Goal: Complete application form: Complete application form

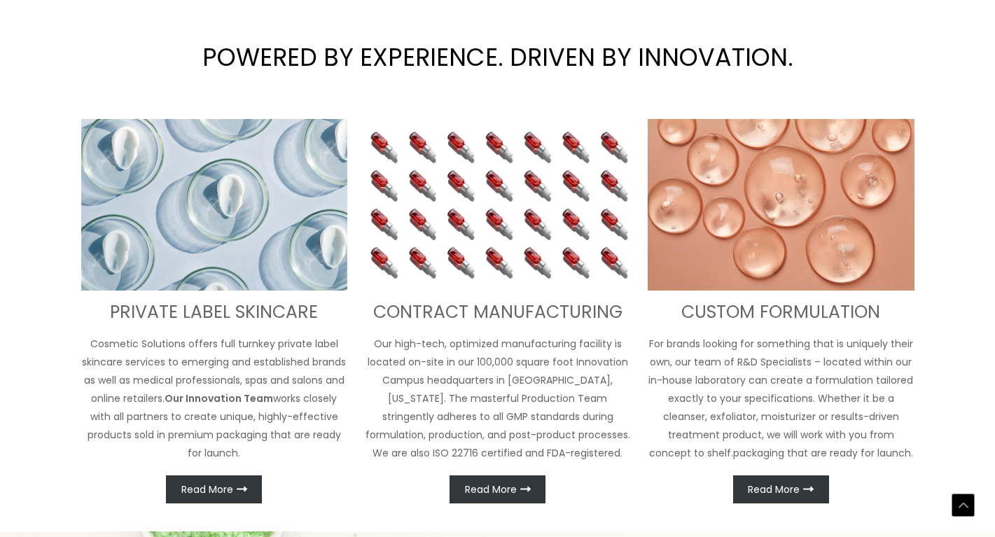
scroll to position [444, 0]
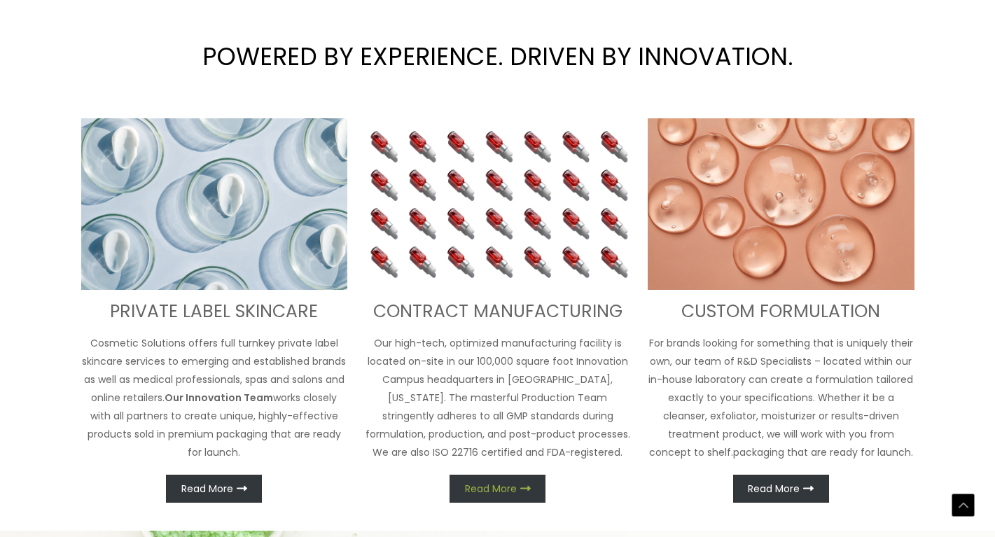
click at [504, 488] on span "Read More" at bounding box center [491, 489] width 52 height 10
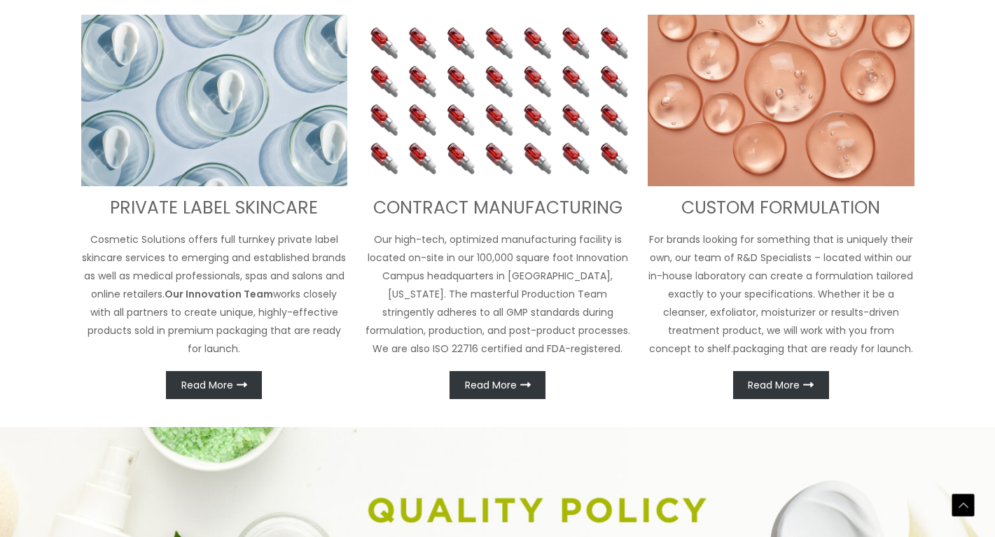
scroll to position [619, 0]
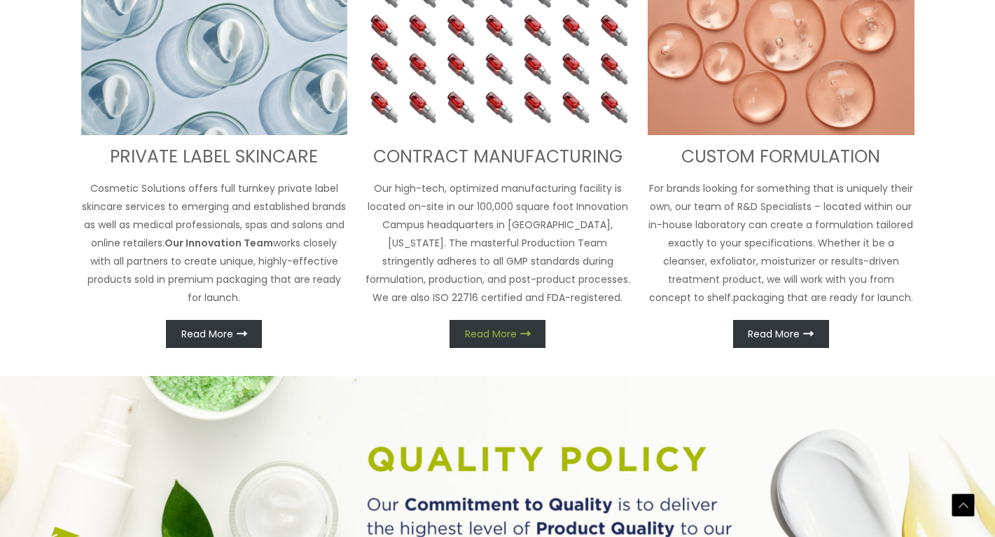
click at [514, 339] on span "Read More" at bounding box center [491, 334] width 52 height 10
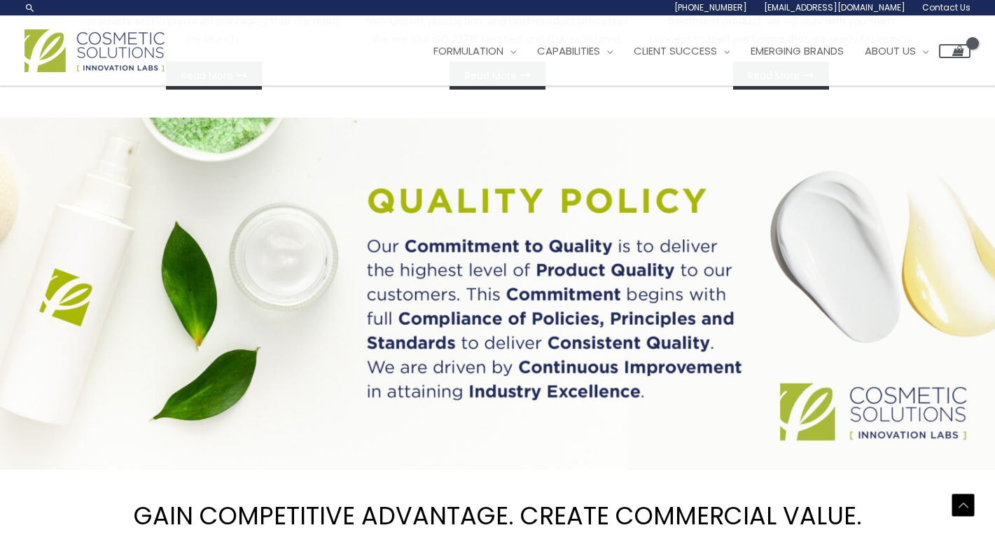
scroll to position [865, 0]
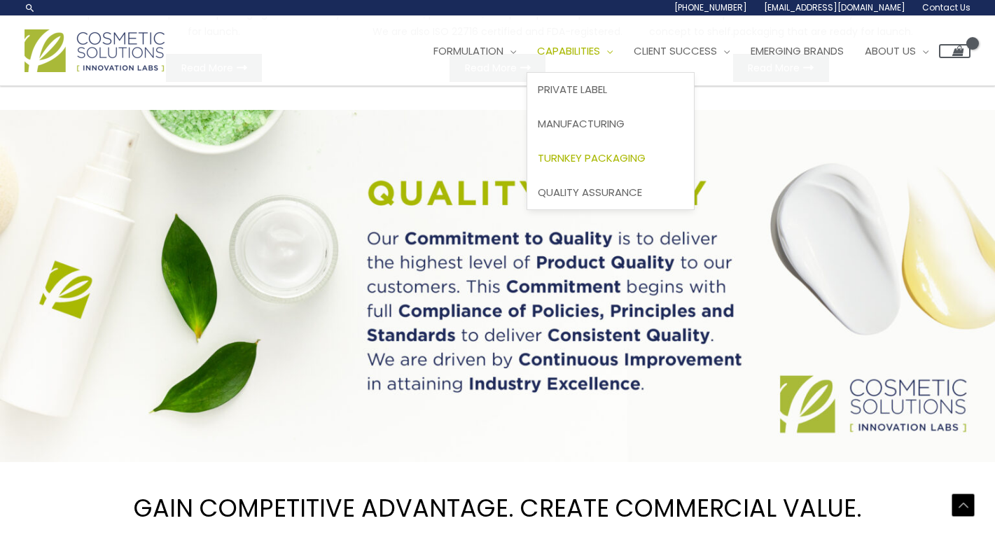
click at [606, 154] on span "Turnkey Packaging" at bounding box center [592, 157] width 108 height 15
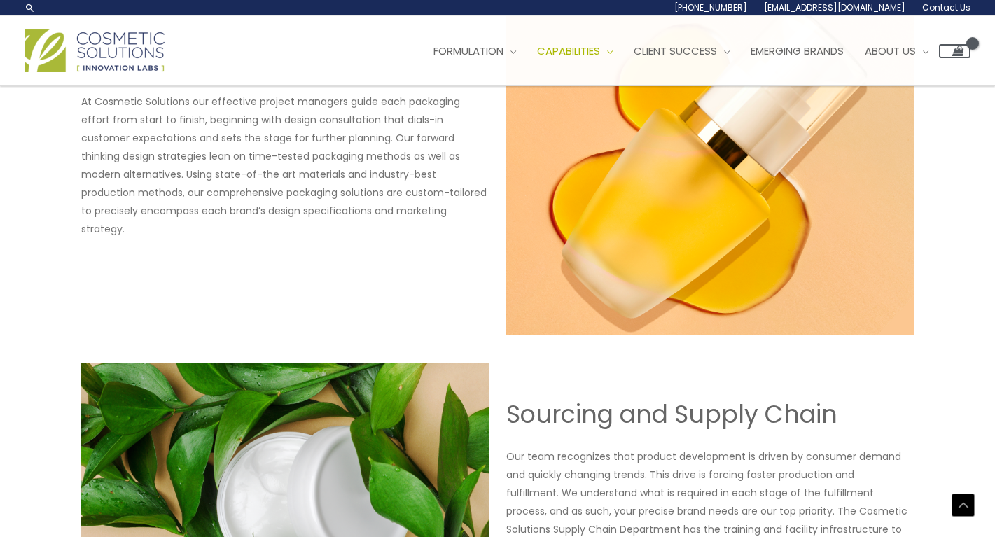
scroll to position [703, 0]
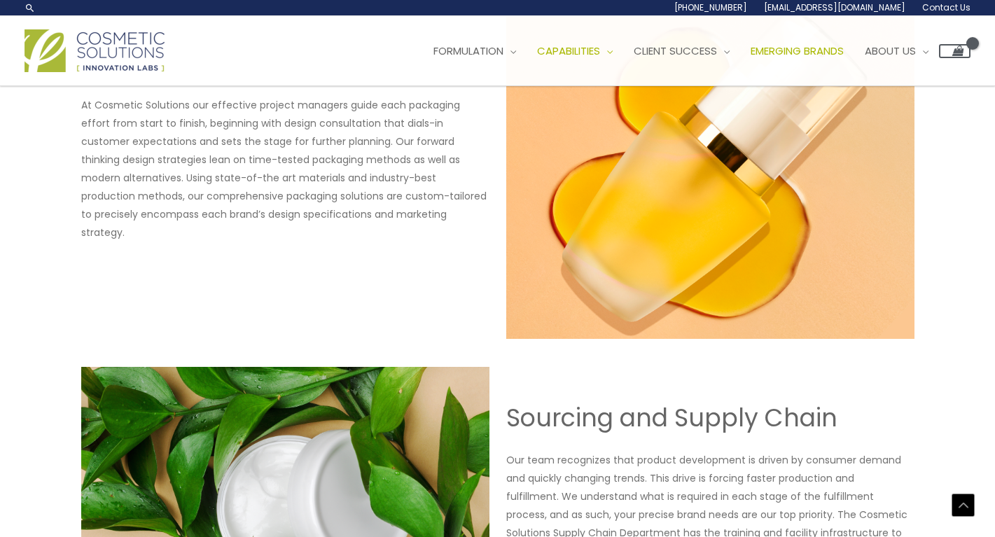
click at [841, 48] on span "Emerging Brands" at bounding box center [796, 50] width 93 height 15
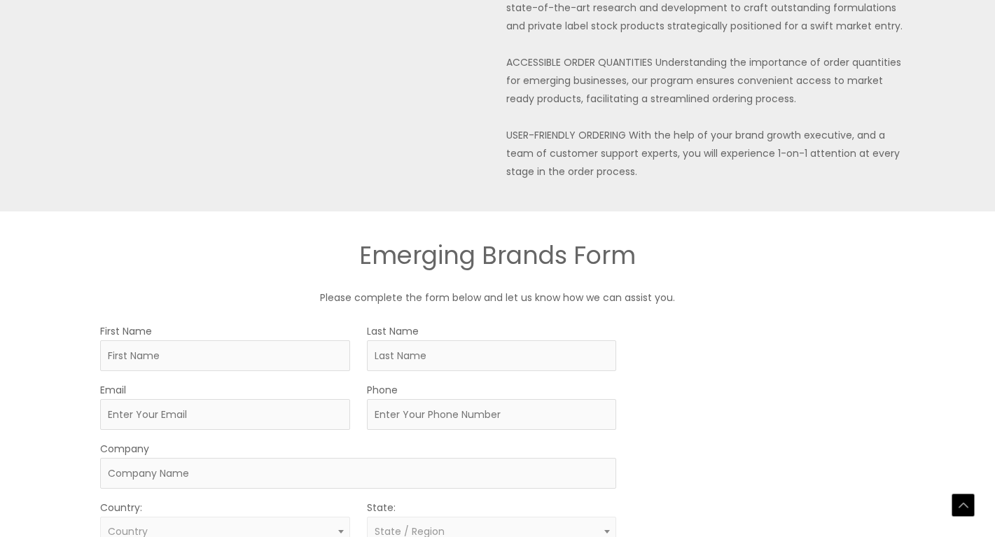
scroll to position [609, 0]
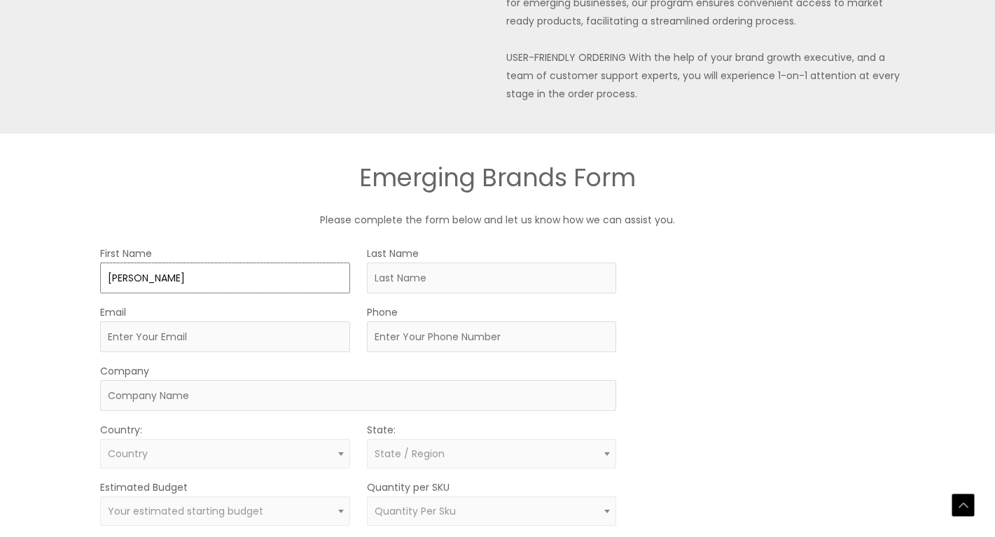
type input "Jennifer"
click at [389, 276] on input "OKoldfarb" at bounding box center [492, 277] width 250 height 31
type input "Goldfarb"
type input "jengol"
type input "[EMAIL_ADDRESS][DOMAIN_NAME]"
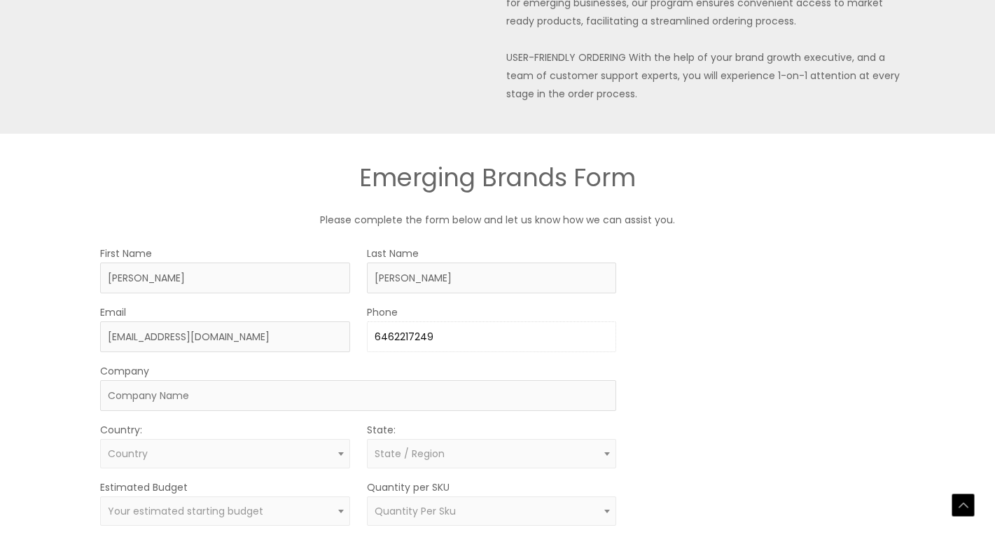
type input "6462217249"
type input "Four Boys"
click at [176, 447] on span "Country" at bounding box center [225, 453] width 234 height 13
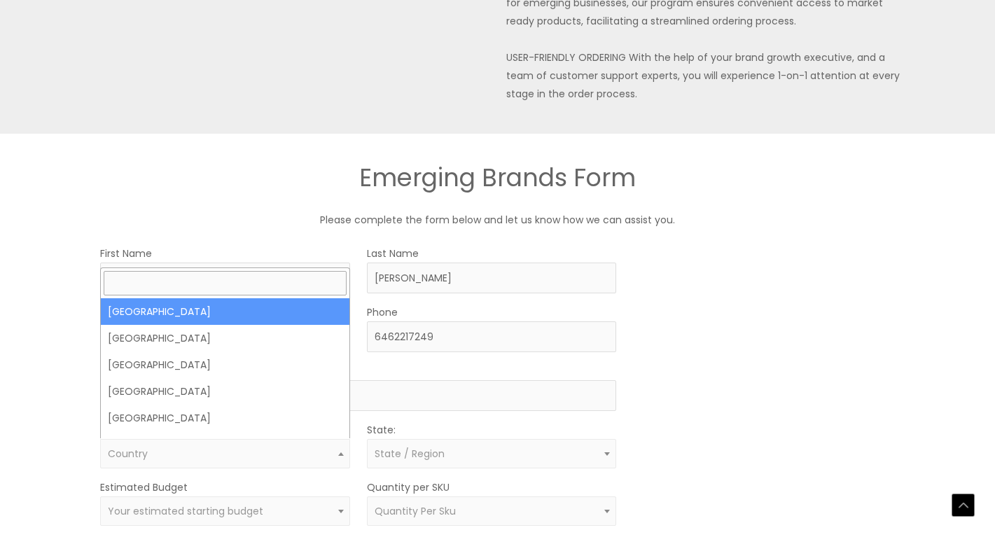
select select "United States"
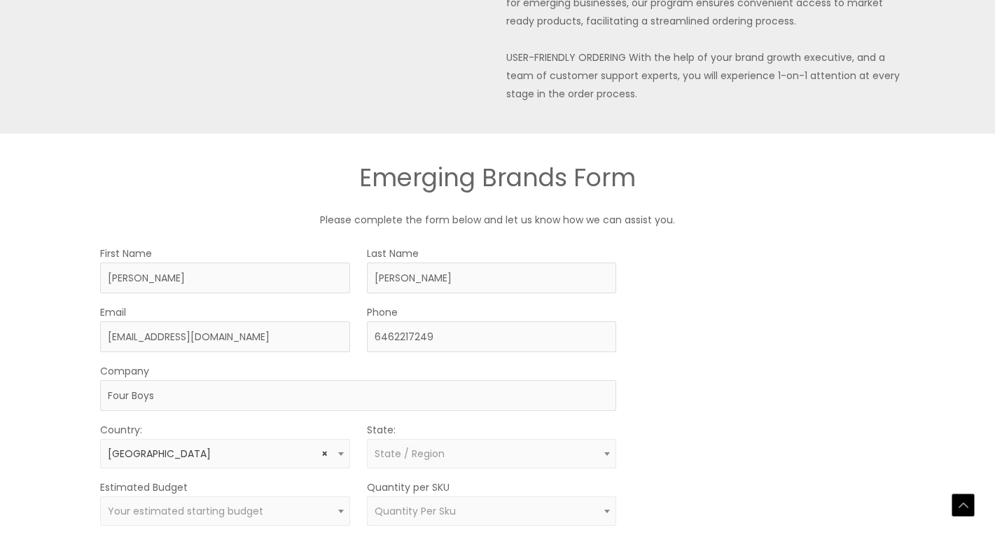
click at [445, 454] on span "State / Region" at bounding box center [491, 453] width 234 height 13
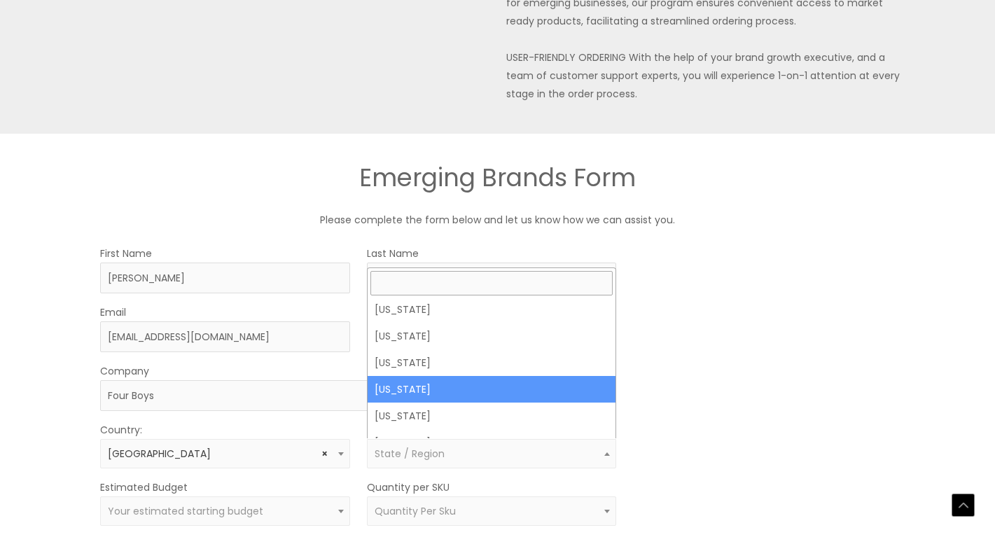
scroll to position [857, 0]
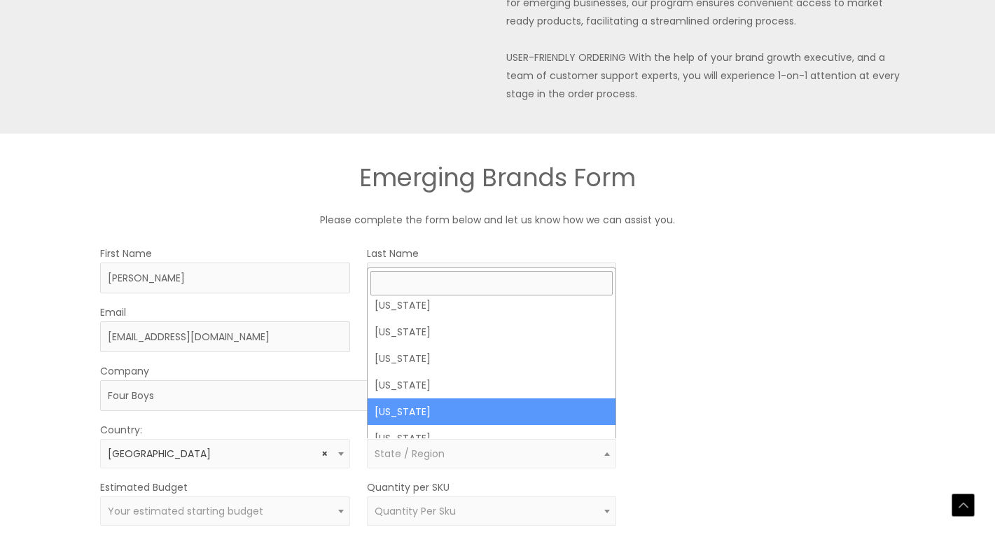
select select "New York"
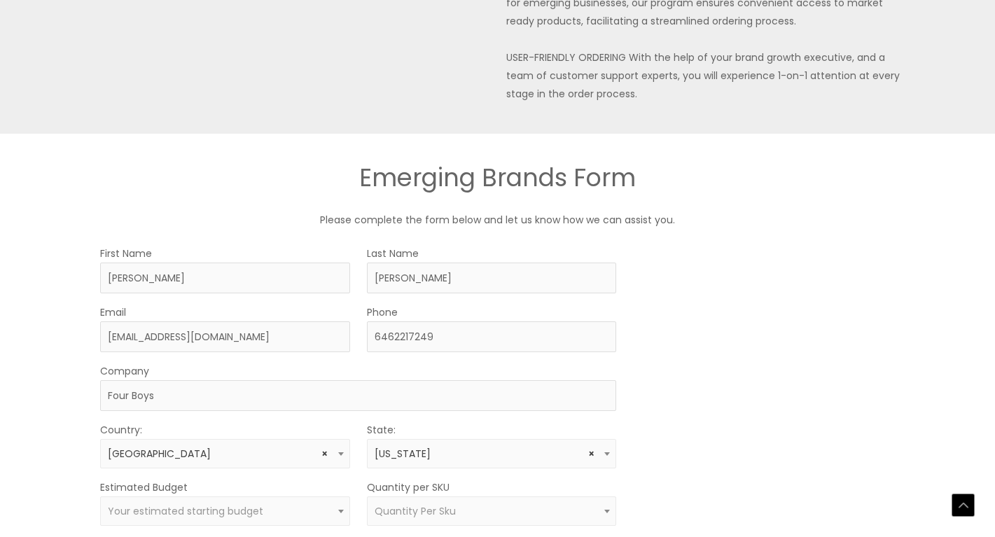
click at [765, 382] on div "MOQ TRIGGER STEP 2 TRIGGER" at bounding box center [767, 472] width 262 height 456
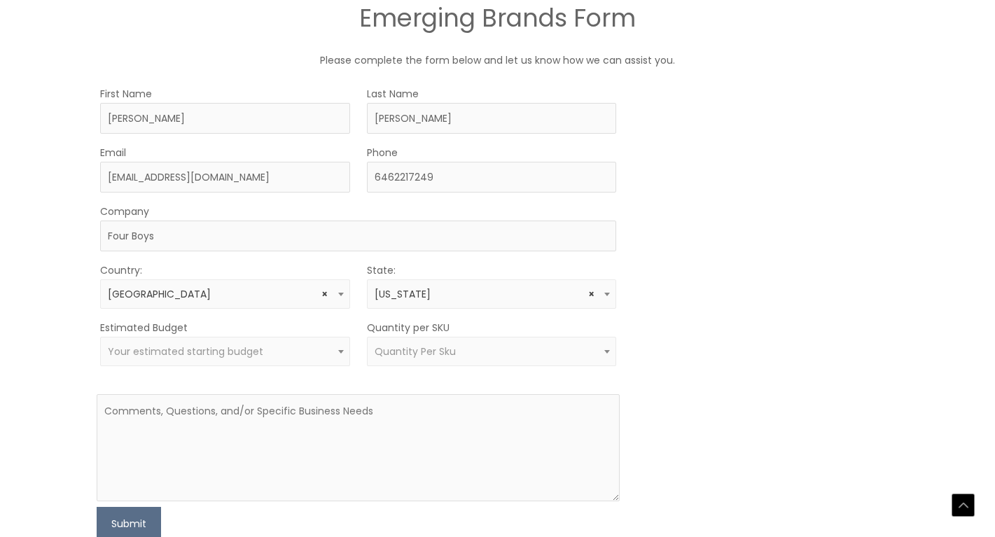
scroll to position [771, 0]
click at [269, 351] on span "Your estimated starting budget" at bounding box center [225, 349] width 234 height 13
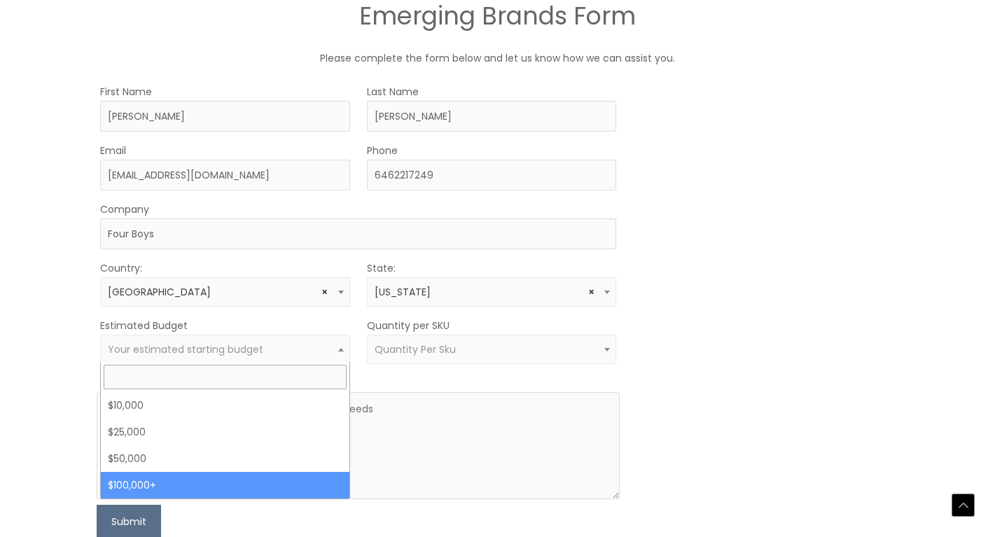
select select "100000+"
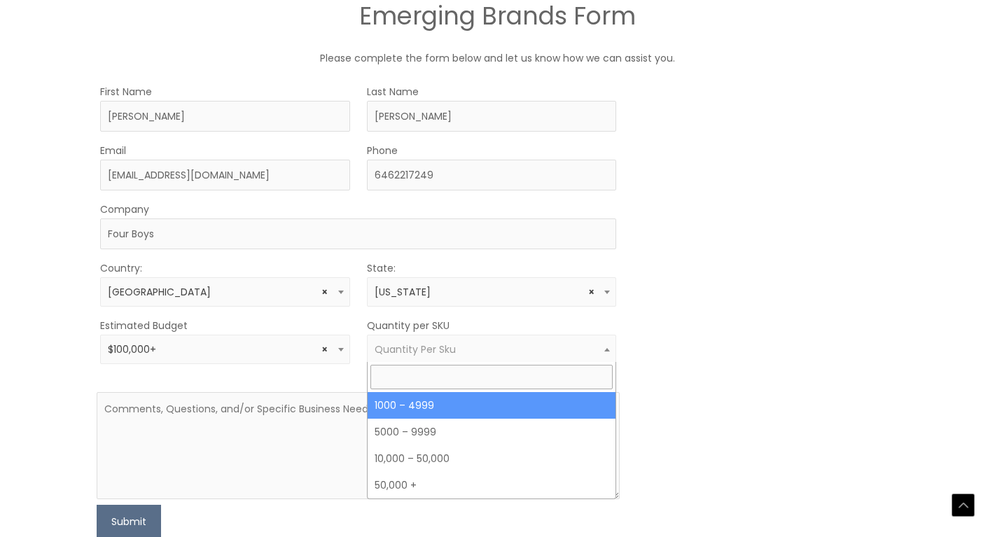
click at [465, 344] on span "Quantity Per Sku" at bounding box center [491, 349] width 234 height 13
select select "10"
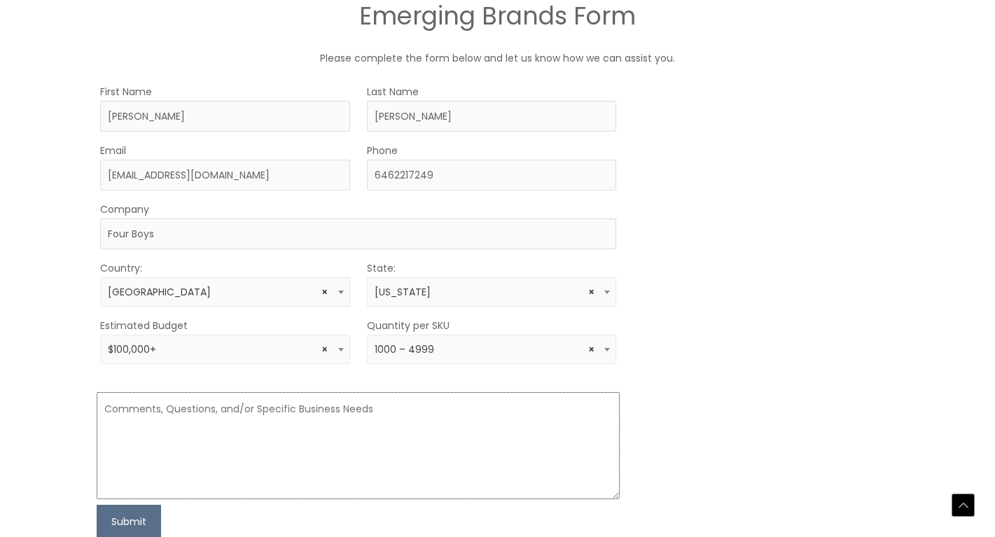
click at [209, 416] on textarea at bounding box center [359, 445] width 524 height 107
paste textarea "My name is Jennifer Goldfarb, and I’m the founder of a startup personal care br…"
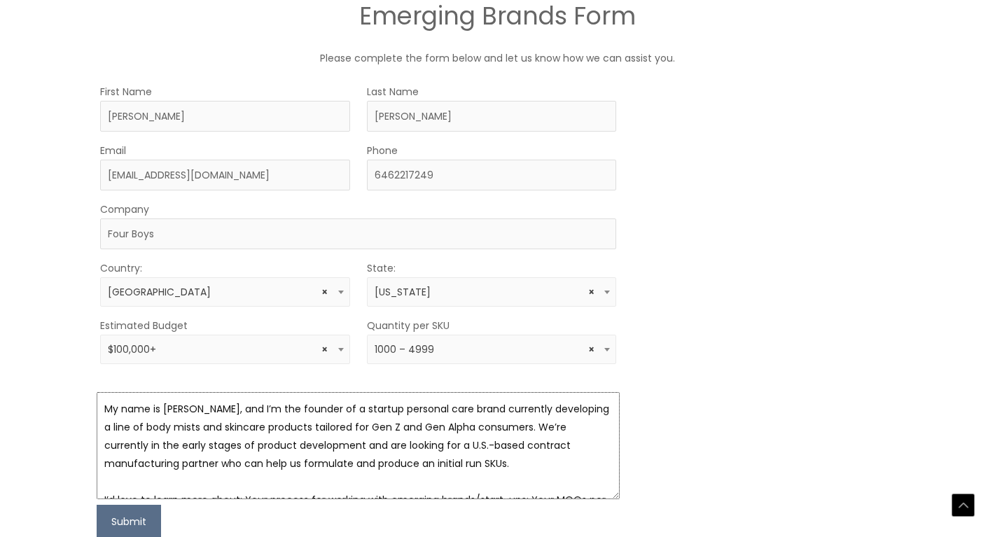
scroll to position [0, 0]
drag, startPoint x: 394, startPoint y: 443, endPoint x: 337, endPoint y: 444, distance: 57.4
click at [337, 444] on textarea "My name is Jennifer Goldfarb, and I’m the founder of a startup personal care br…" at bounding box center [359, 445] width 524 height 107
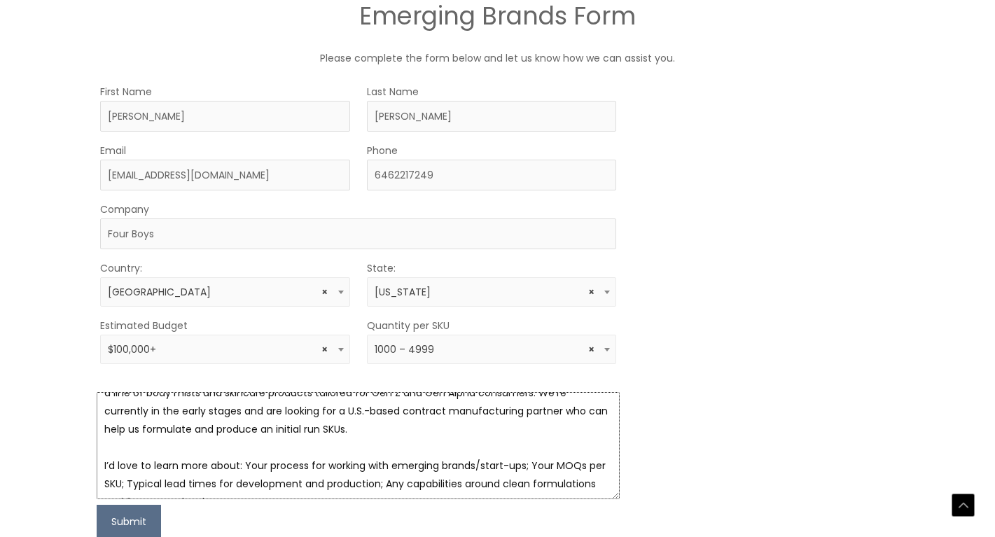
scroll to position [38, 0]
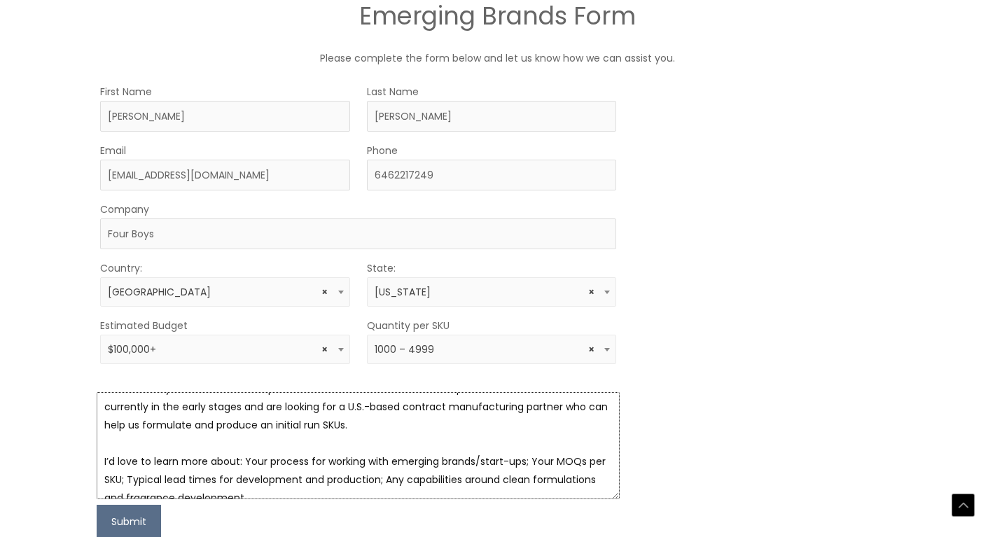
click at [315, 421] on textarea "My name is Jennifer Goldfarb, and I’m the founder of a startup personal care br…" at bounding box center [359, 445] width 524 height 107
click at [358, 463] on textarea "My name is Jennifer Goldfarb, and I’m the founder of a startup personal care br…" at bounding box center [359, 445] width 524 height 107
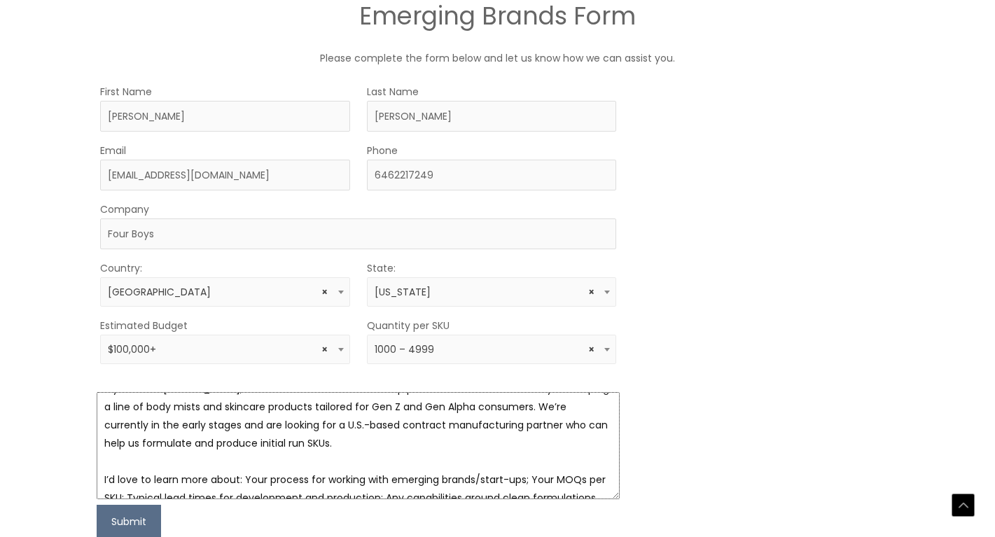
scroll to position [0, 0]
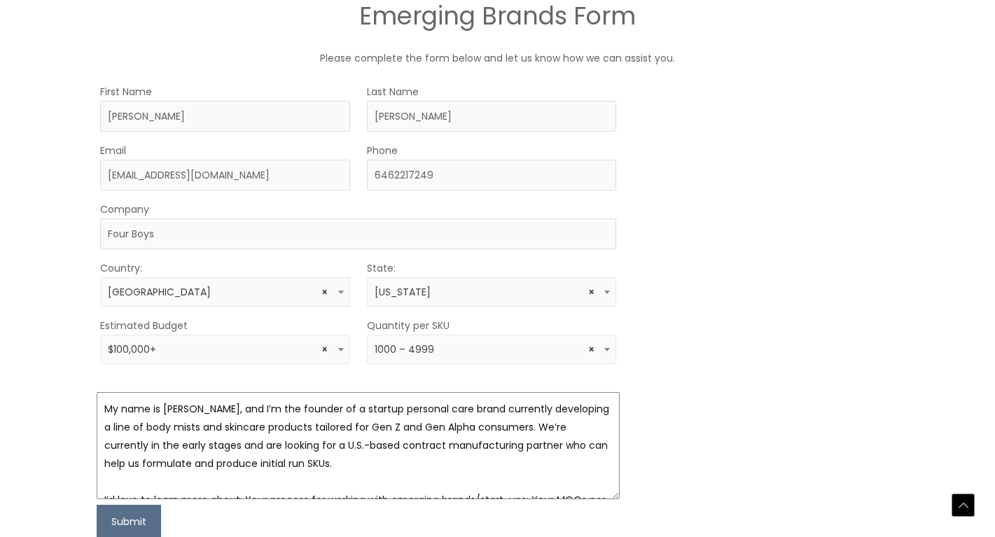
drag, startPoint x: 436, startPoint y: 481, endPoint x: 31, endPoint y: 360, distance: 422.3
type textarea "My name is Jennifer Goldfarb, and I’m the founder of a startup personal care br…"
click at [696, 360] on div "MOQ TRIGGER STEP 2 TRIGGER" at bounding box center [767, 311] width 262 height 456
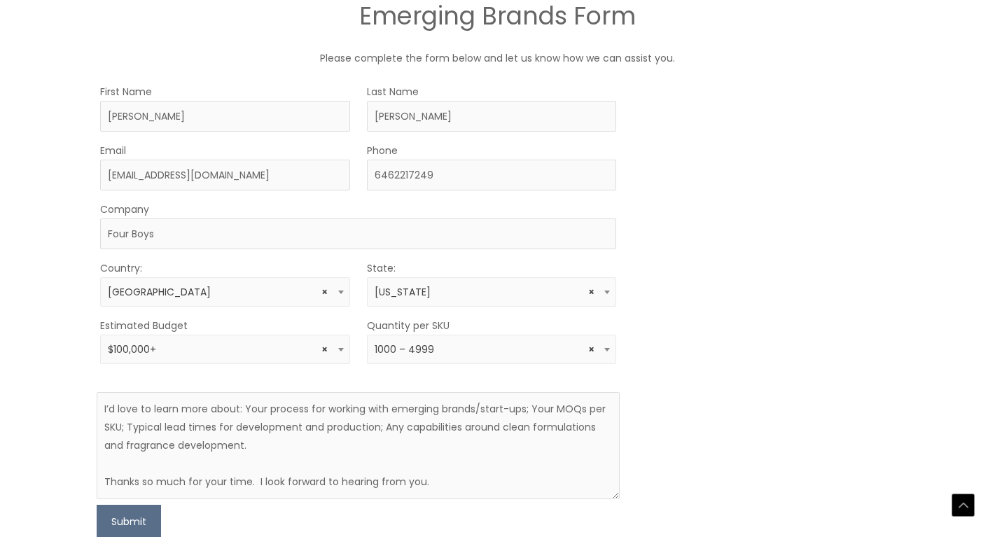
scroll to position [91, 0]
click at [132, 518] on button "Submit" at bounding box center [129, 522] width 64 height 34
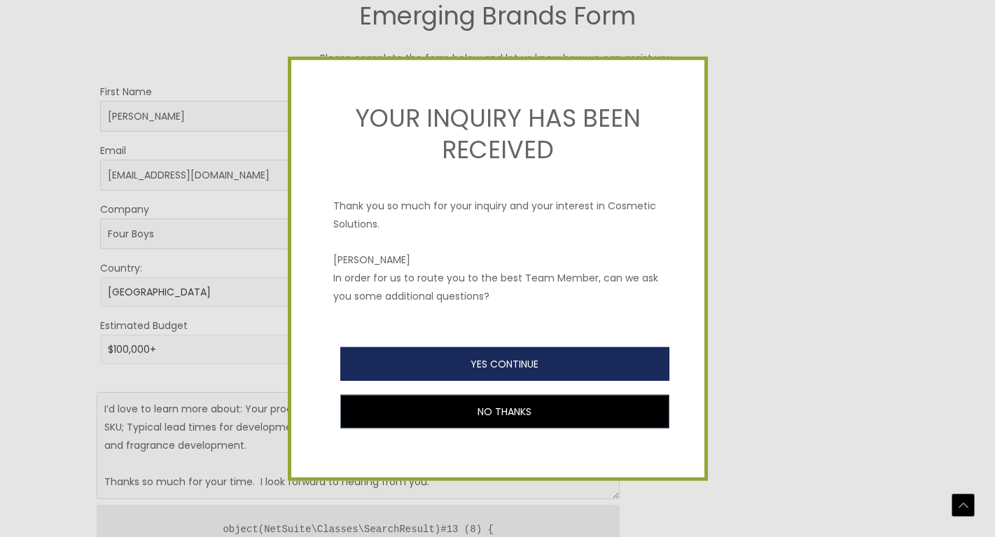
click at [506, 363] on button "YES CONTINUE" at bounding box center [504, 364] width 329 height 34
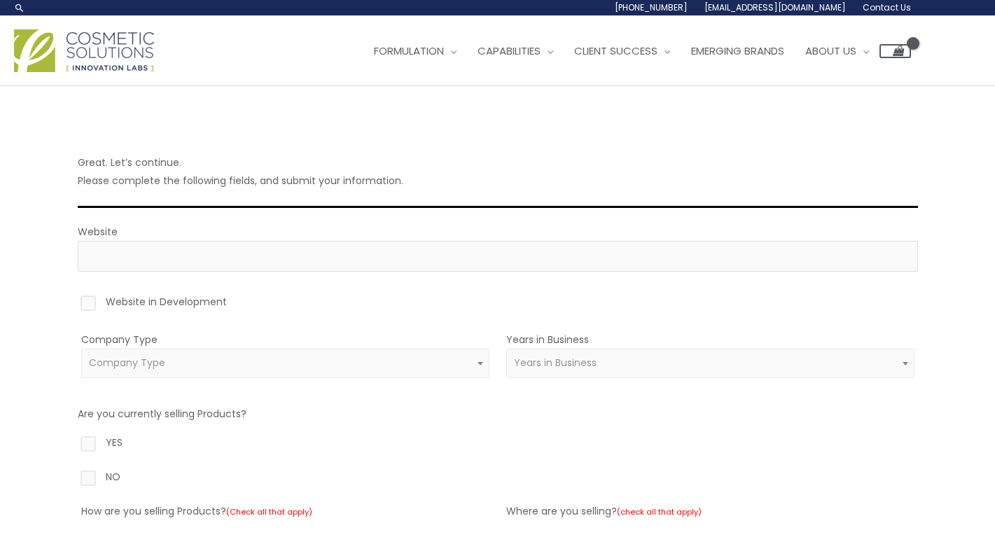
click at [92, 301] on label "Website in Development" at bounding box center [498, 305] width 840 height 24
click at [73, 301] on input "Website in Development" at bounding box center [68, 297] width 9 height 9
checkbox input "true"
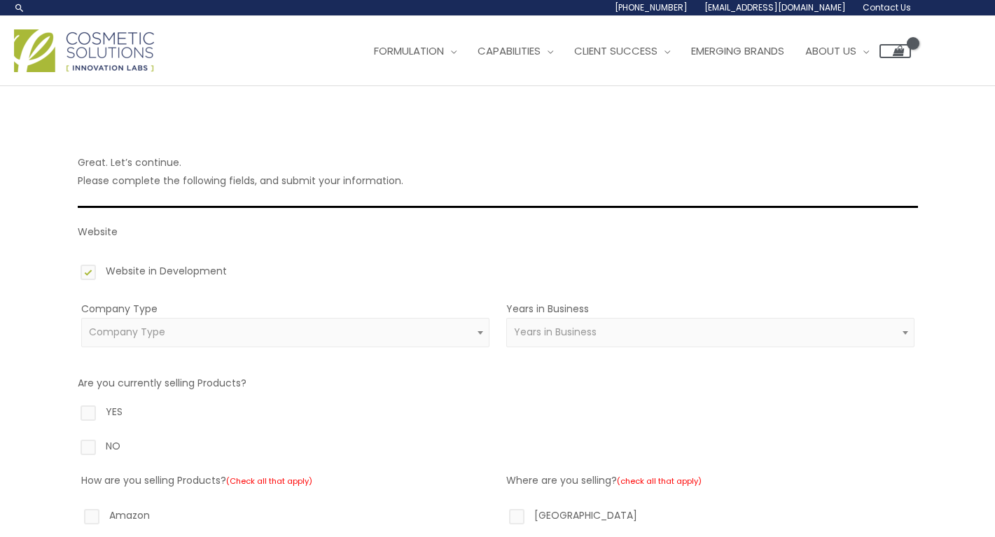
click at [164, 332] on span "Company Type" at bounding box center [127, 332] width 76 height 14
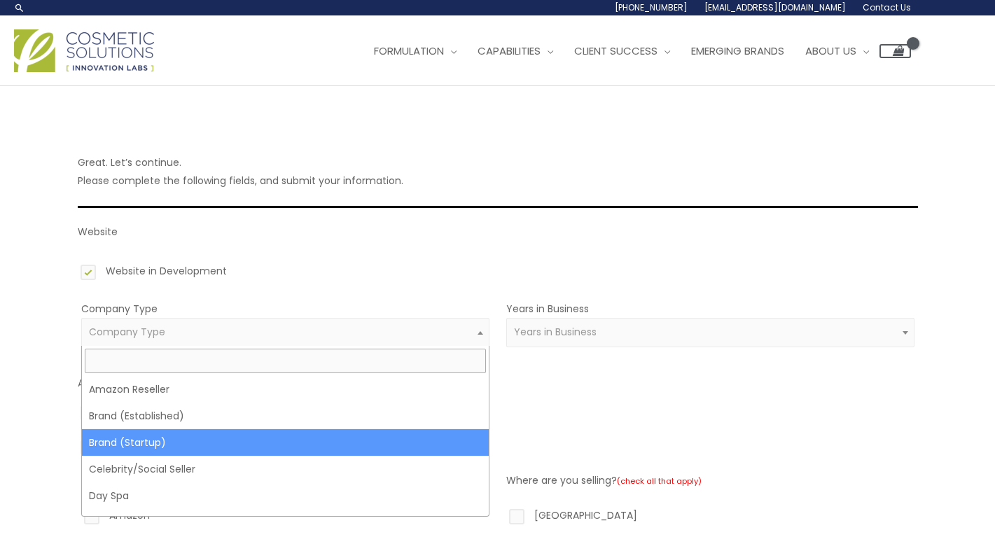
select select "39"
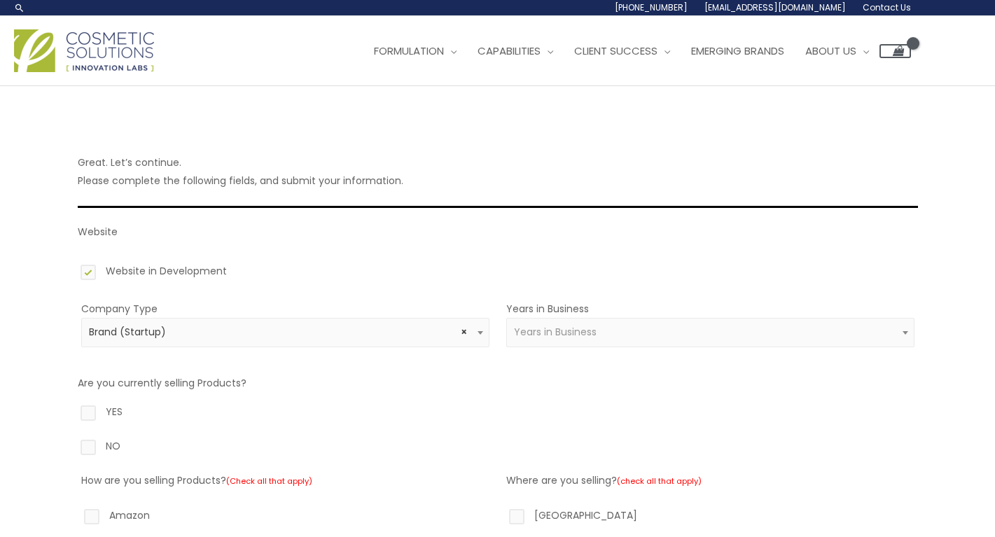
click at [561, 333] on span "Years in Business" at bounding box center [555, 332] width 83 height 14
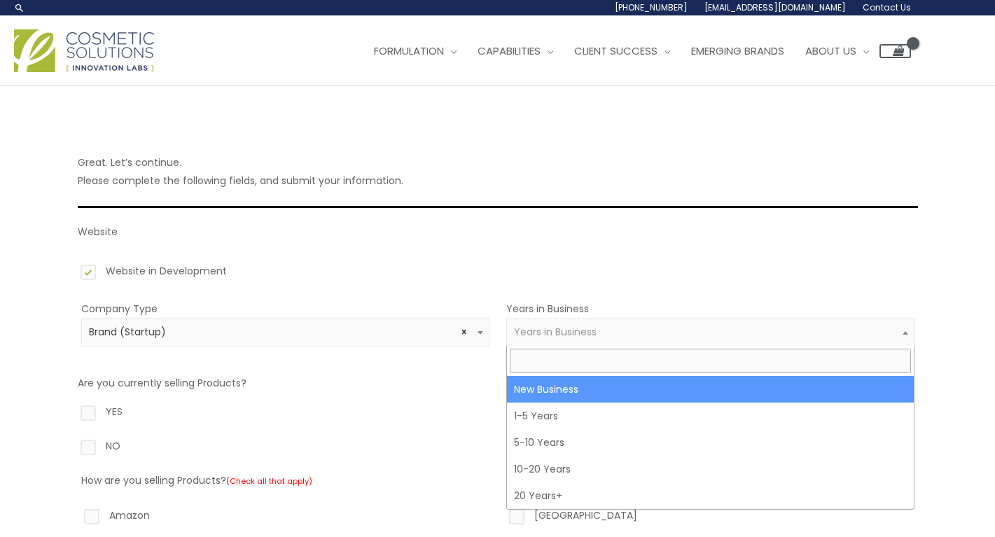
select select "1"
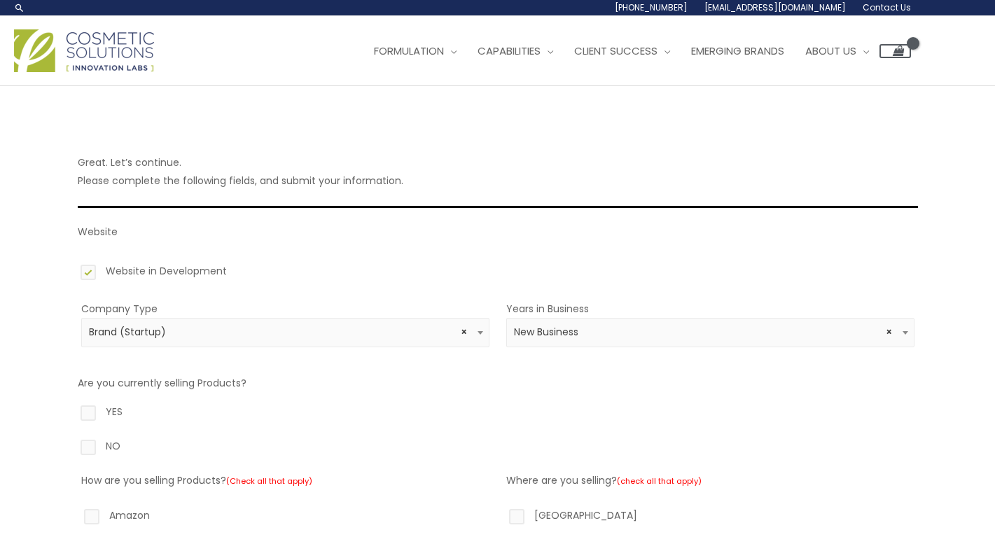
scroll to position [45, 0]
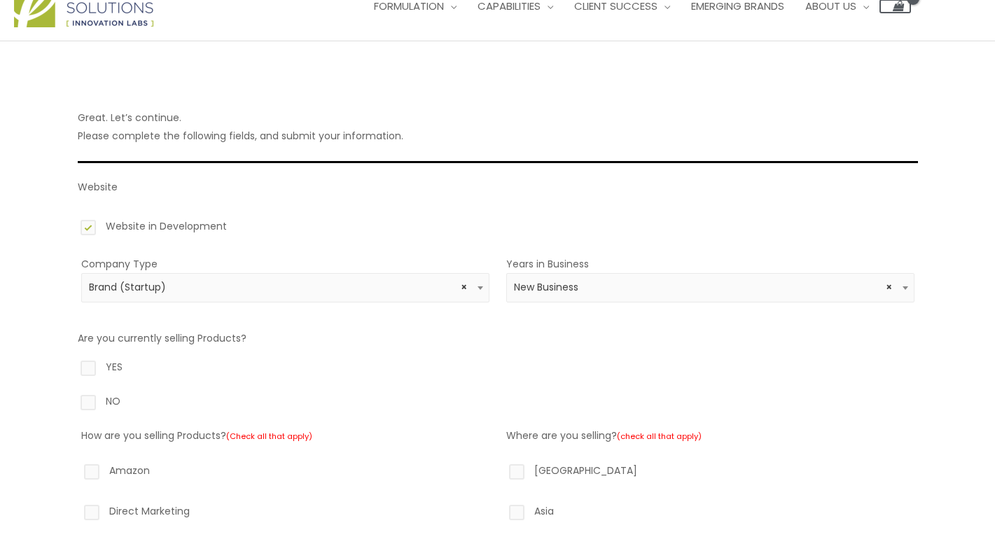
click at [88, 402] on label "NO" at bounding box center [498, 404] width 840 height 24
click at [73, 401] on input "NO" at bounding box center [68, 396] width 9 height 9
radio input "true"
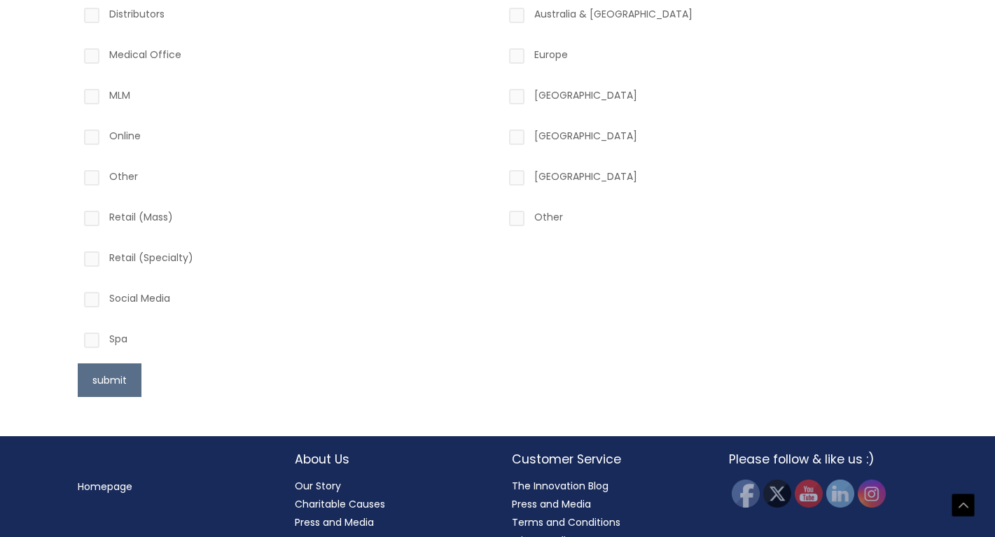
scroll to position [594, 0]
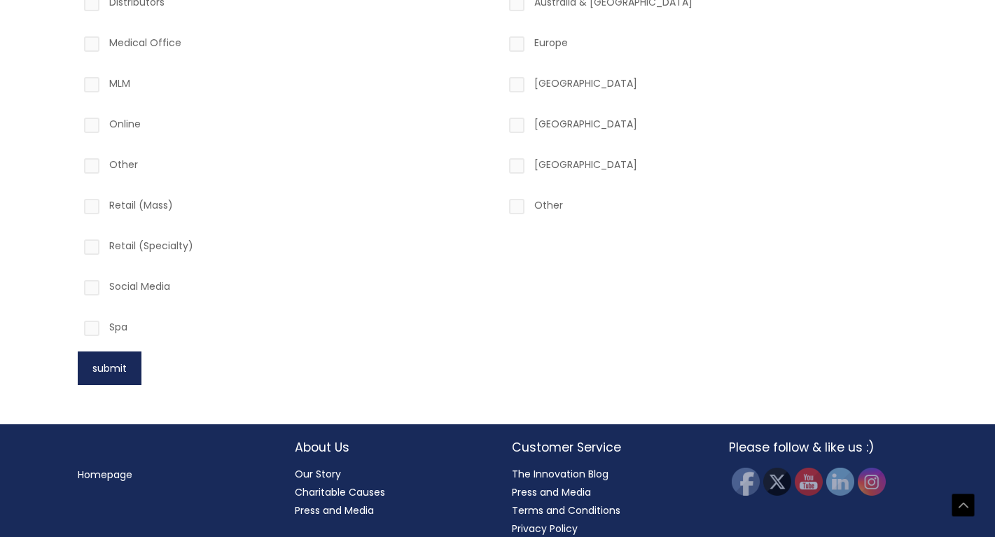
click at [122, 372] on button "submit" at bounding box center [110, 368] width 64 height 34
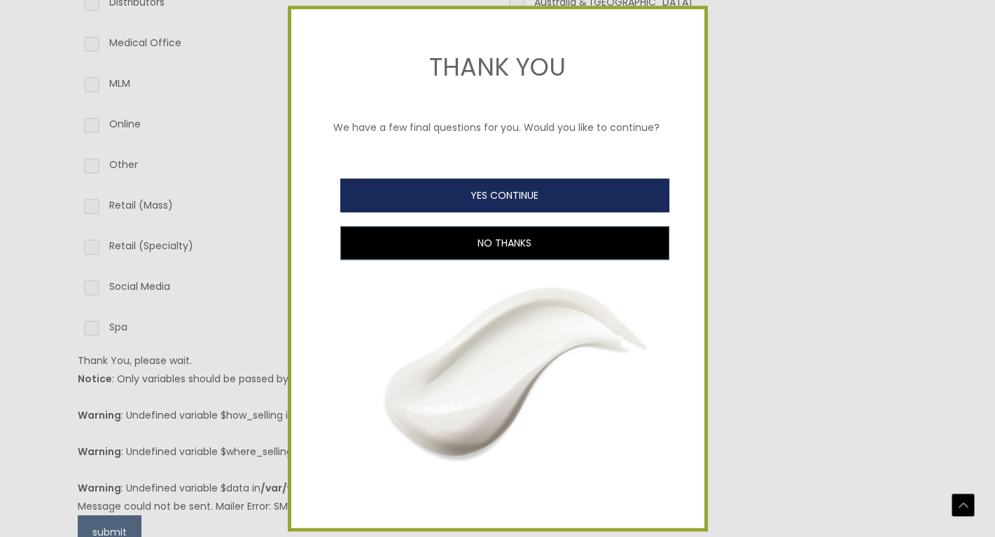
click at [433, 198] on button "YES CONTINUE" at bounding box center [504, 195] width 329 height 34
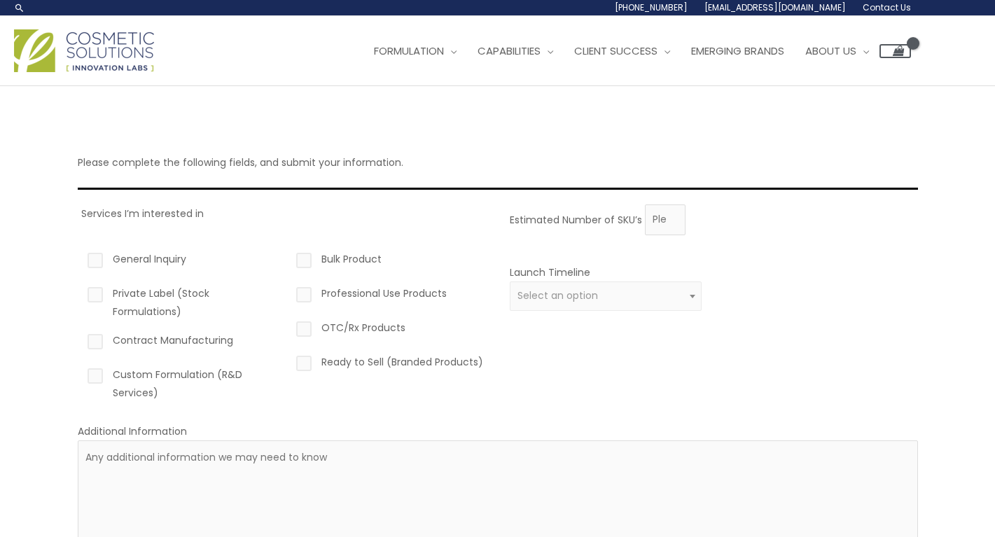
click at [97, 341] on label "Contract Manufacturing" at bounding box center [181, 343] width 192 height 24
click at [80, 340] on input "Contract Manufacturing" at bounding box center [75, 335] width 9 height 9
checkbox input "true"
click at [94, 381] on label "Custom Formulation (R&D Services)" at bounding box center [181, 383] width 192 height 36
click at [80, 374] on input "Custom Formulation (R&D Services)" at bounding box center [75, 369] width 9 height 9
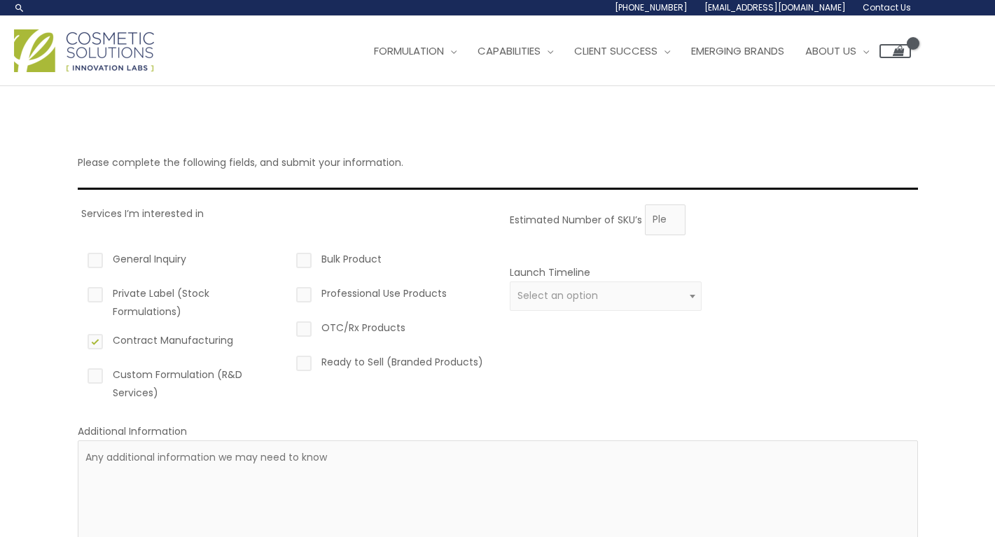
checkbox input "true"
click at [308, 333] on label "OTC/Rx Products" at bounding box center [389, 330] width 192 height 24
click at [288, 328] on input "OTC/Rx Products" at bounding box center [283, 322] width 9 height 9
checkbox input "true"
click at [671, 223] on input "0" at bounding box center [665, 219] width 41 height 31
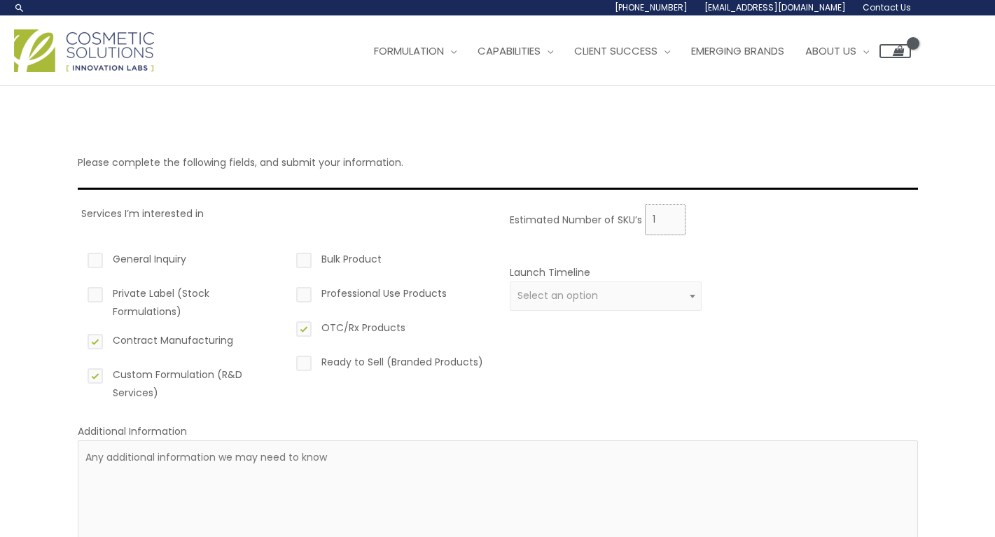
click at [671, 211] on input "1" at bounding box center [665, 219] width 41 height 31
click at [670, 213] on input "2" at bounding box center [665, 219] width 41 height 31
click at [670, 213] on input "3" at bounding box center [665, 219] width 41 height 31
click at [670, 213] on input "4" at bounding box center [665, 219] width 41 height 31
click at [670, 213] on input "5" at bounding box center [665, 219] width 41 height 31
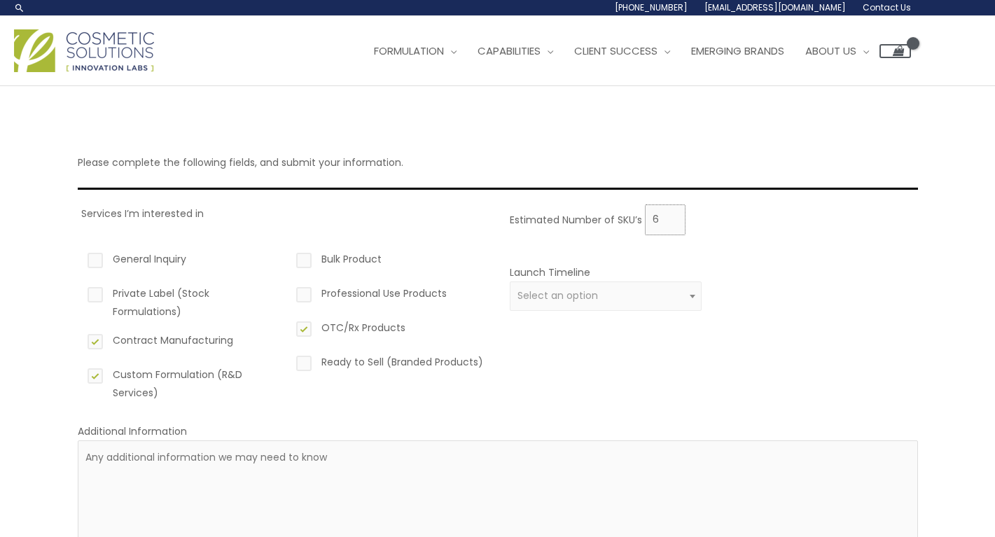
click at [670, 213] on input "6" at bounding box center [665, 219] width 41 height 31
click at [670, 213] on input "7" at bounding box center [665, 219] width 41 height 31
type input "8"
click at [670, 213] on input "8" at bounding box center [665, 219] width 41 height 31
click at [679, 293] on span "Select an option" at bounding box center [605, 295] width 176 height 13
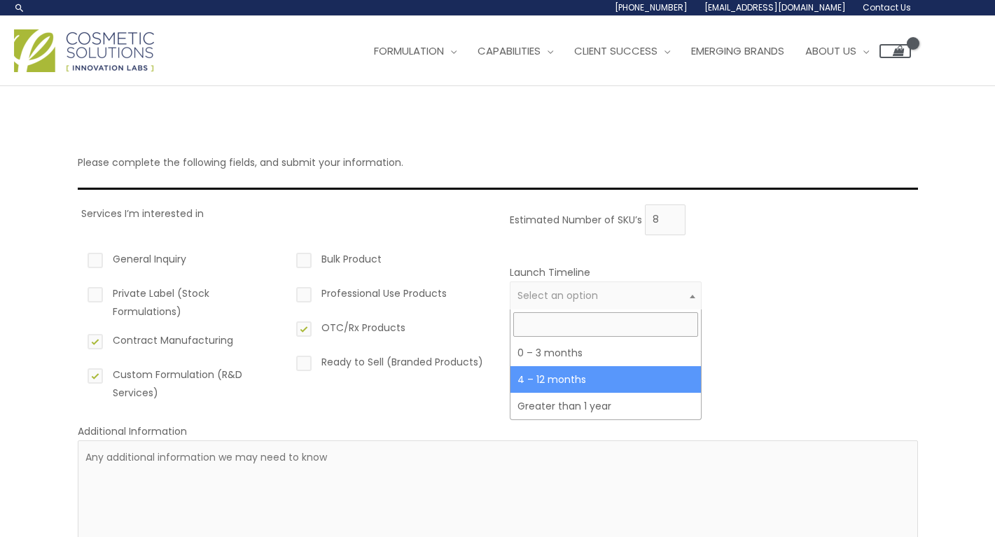
select select "3"
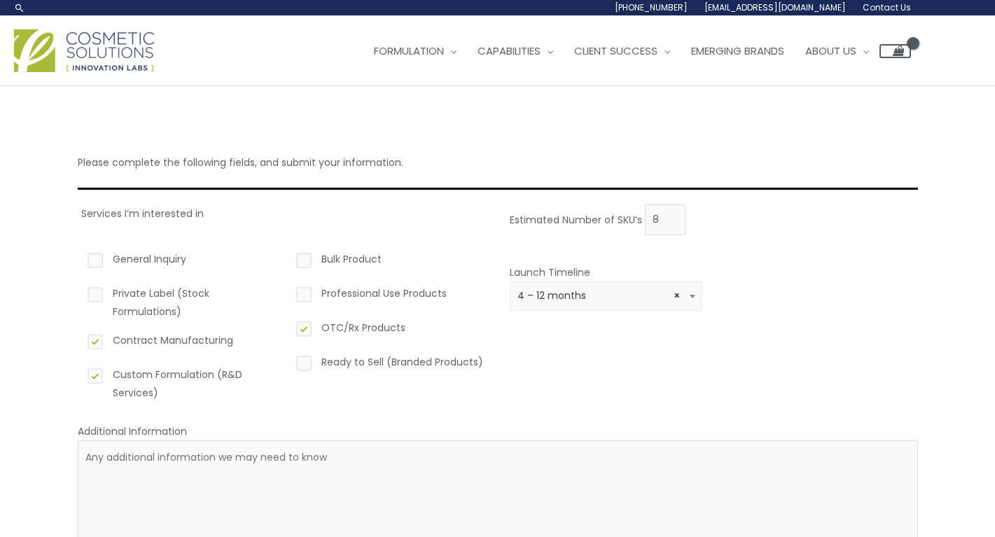
click at [769, 333] on div "Estimated Number of SKU’s 8 Launch Timeline 0 – 3 months 4 – 12 months Greater …" at bounding box center [710, 308] width 408 height 208
click at [305, 358] on label "Ready to Sell (Branded Products)" at bounding box center [389, 365] width 192 height 24
click at [288, 358] on input "Ready to Sell (Branded Products)" at bounding box center [283, 357] width 9 height 9
checkbox input "true"
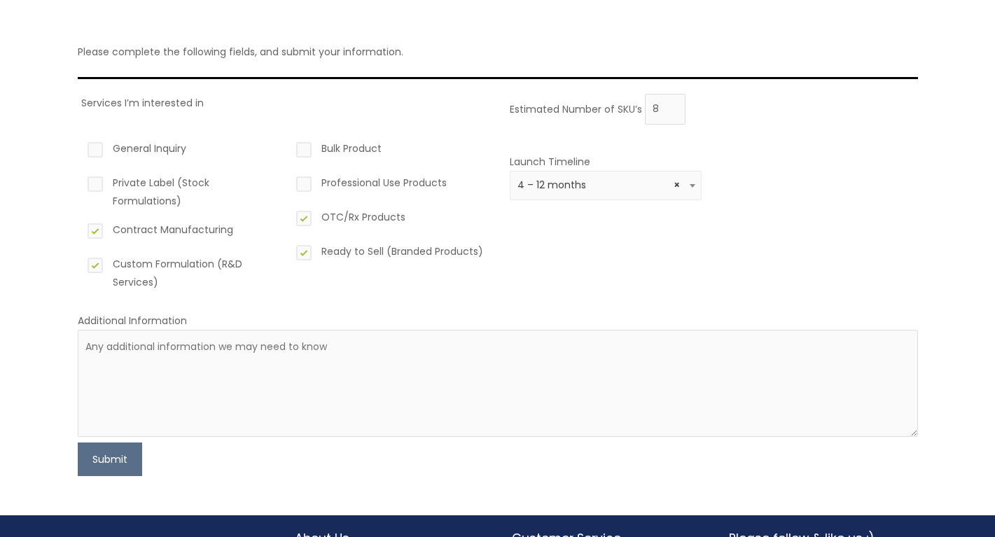
scroll to position [110, 0]
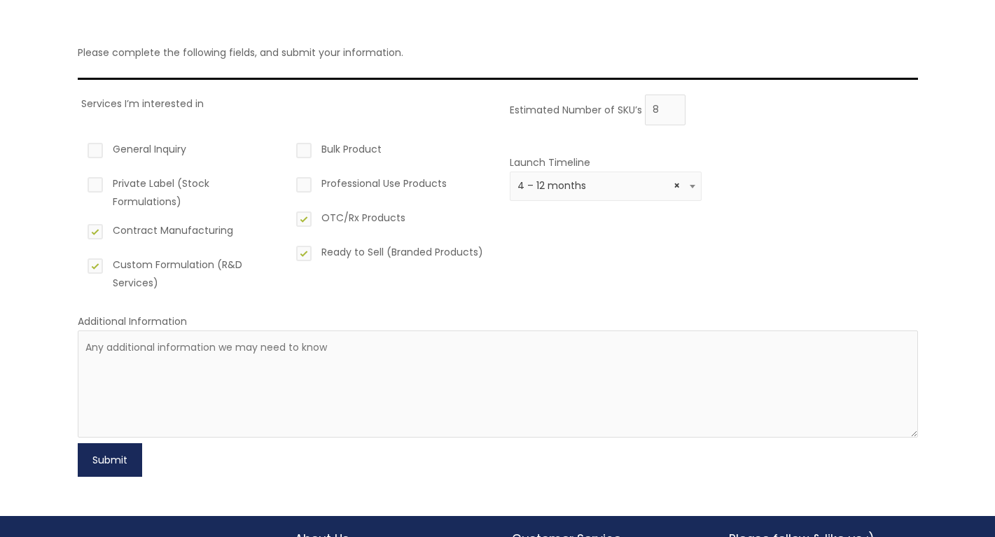
click at [111, 454] on button "Submit" at bounding box center [110, 460] width 64 height 34
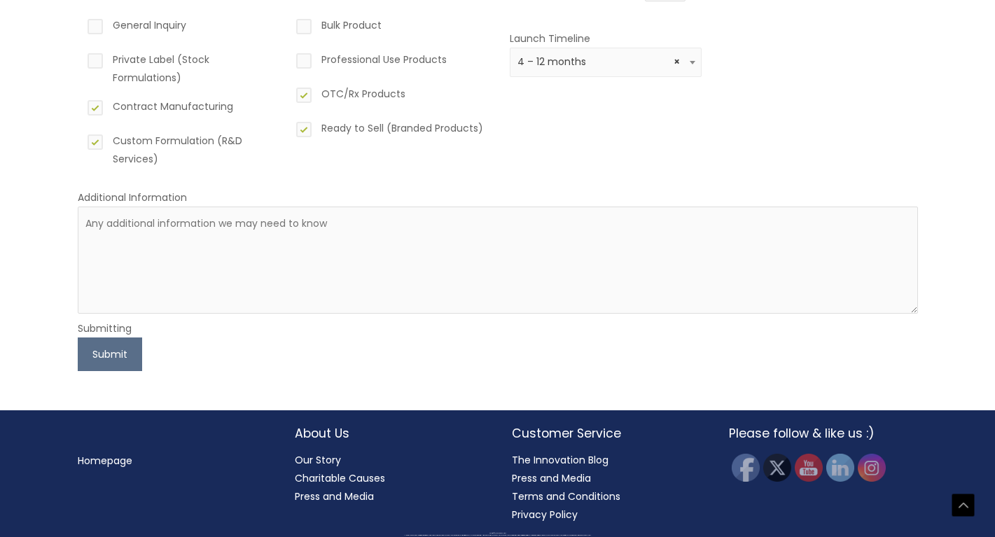
scroll to position [233, 0]
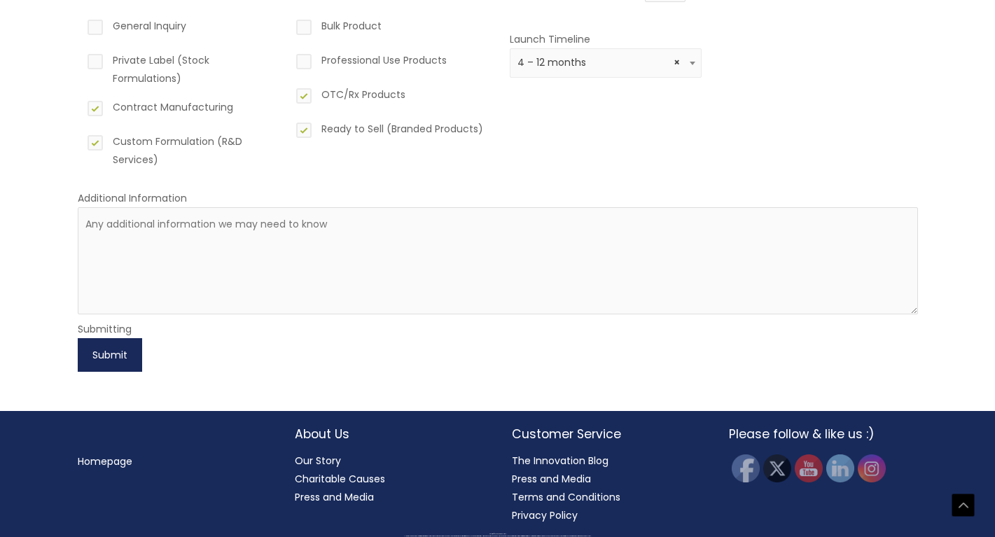
click at [106, 351] on button "Submit" at bounding box center [110, 355] width 64 height 34
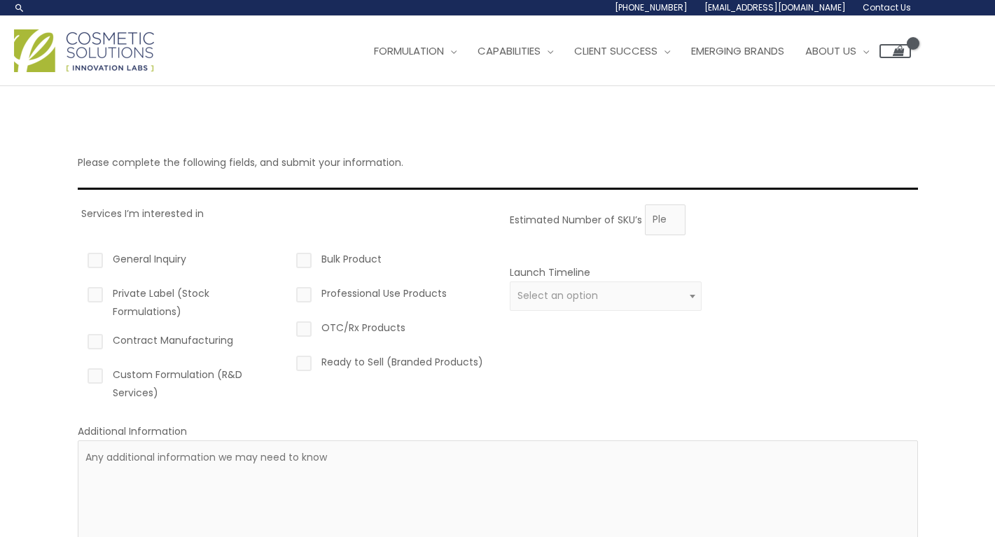
click at [94, 342] on label "Contract Manufacturing" at bounding box center [181, 343] width 192 height 24
click at [80, 340] on input "Contract Manufacturing" at bounding box center [75, 335] width 9 height 9
checkbox input "true"
click at [99, 380] on label "Custom Formulation (R&D Services)" at bounding box center [181, 383] width 192 height 36
click at [80, 374] on input "Custom Formulation (R&D Services)" at bounding box center [75, 369] width 9 height 9
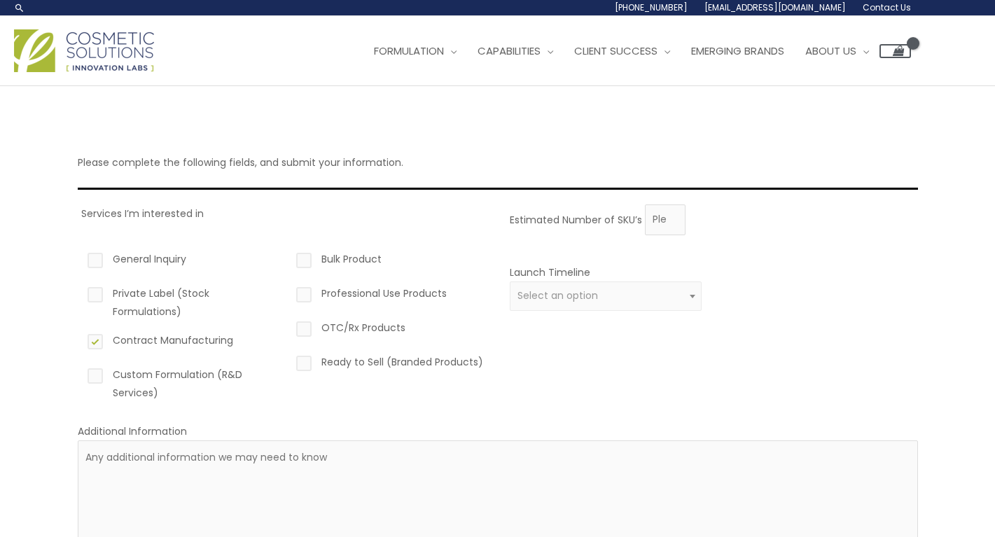
checkbox input "true"
click at [309, 326] on label "OTC/Rx Products" at bounding box center [389, 330] width 192 height 24
click at [288, 326] on input "OTC/Rx Products" at bounding box center [283, 322] width 9 height 9
checkbox input "true"
click at [307, 364] on label "Ready to Sell (Branded Products)" at bounding box center [389, 365] width 192 height 24
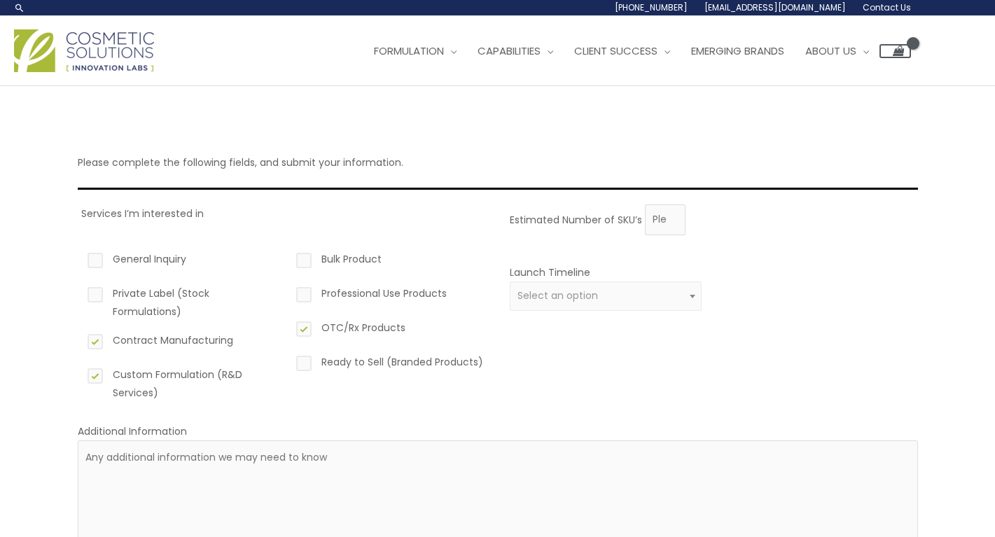
click at [288, 362] on input "Ready to Sell (Branded Products)" at bounding box center [283, 357] width 9 height 9
checkbox input "true"
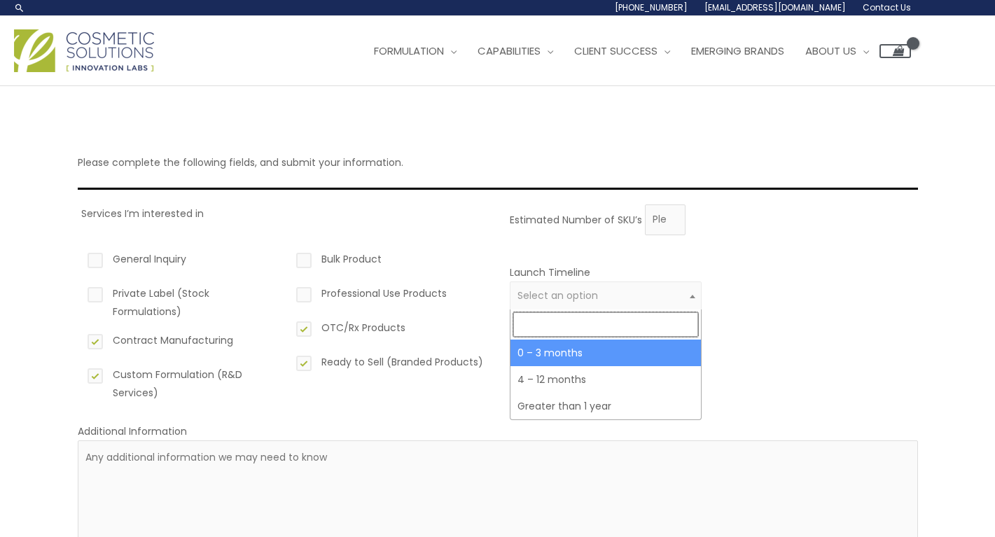
click at [561, 295] on span "Select an option" at bounding box center [557, 295] width 80 height 14
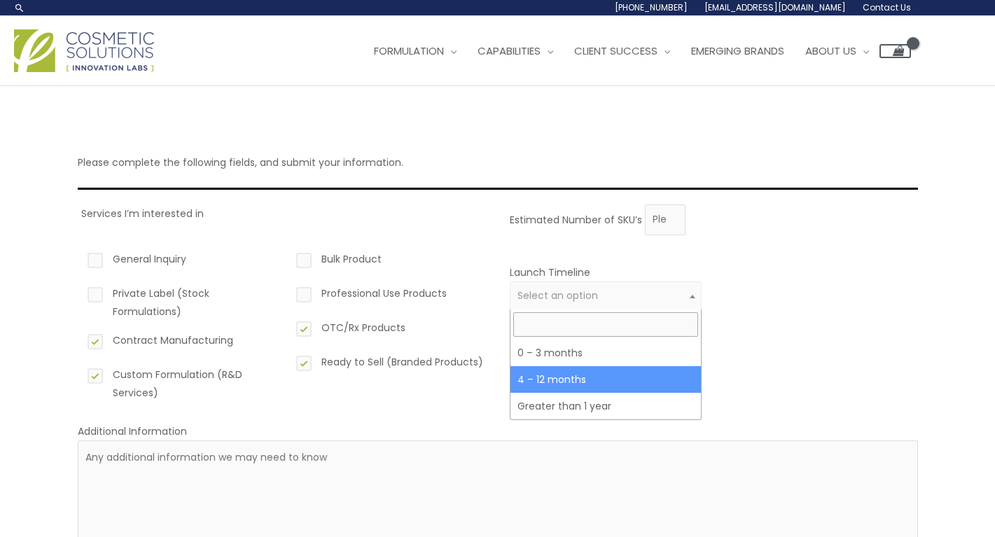
select select "3"
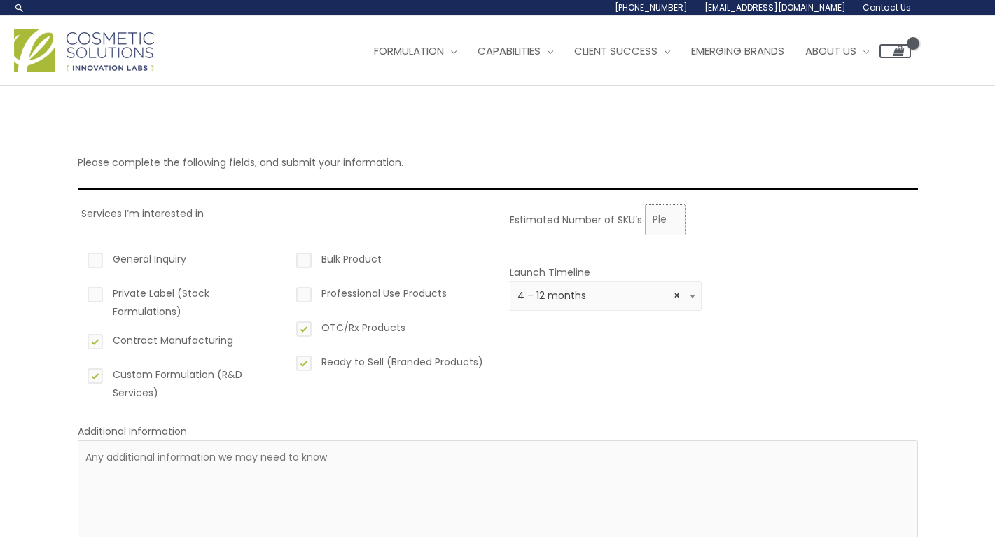
click at [665, 217] on input "Estimated Number of SKU’s" at bounding box center [665, 219] width 41 height 31
click at [672, 215] on input "1" at bounding box center [665, 219] width 41 height 31
click at [673, 215] on input "2" at bounding box center [665, 219] width 41 height 31
click at [673, 215] on input "3" at bounding box center [665, 219] width 41 height 31
click at [673, 215] on input "4" at bounding box center [665, 219] width 41 height 31
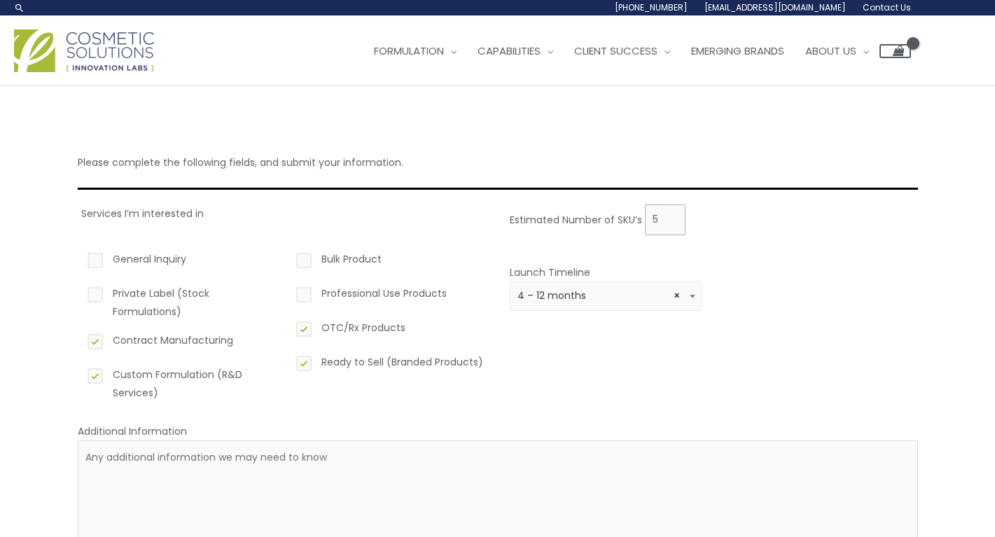
click at [673, 215] on input "5" at bounding box center [665, 219] width 41 height 31
click at [673, 215] on input "6" at bounding box center [665, 219] width 41 height 31
type input "7"
click at [673, 215] on input "7" at bounding box center [665, 219] width 41 height 31
click at [756, 281] on div at bounding box center [814, 295] width 192 height 64
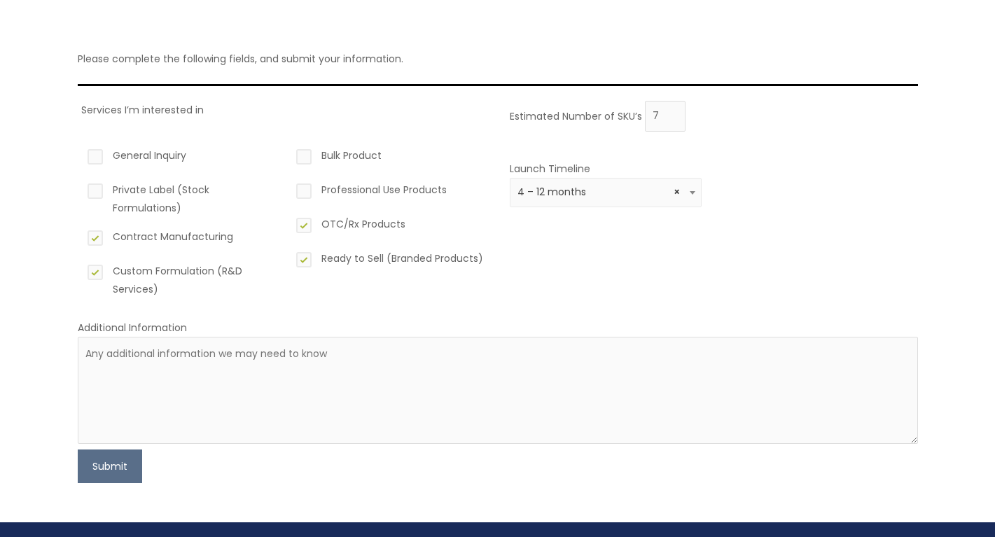
scroll to position [106, 0]
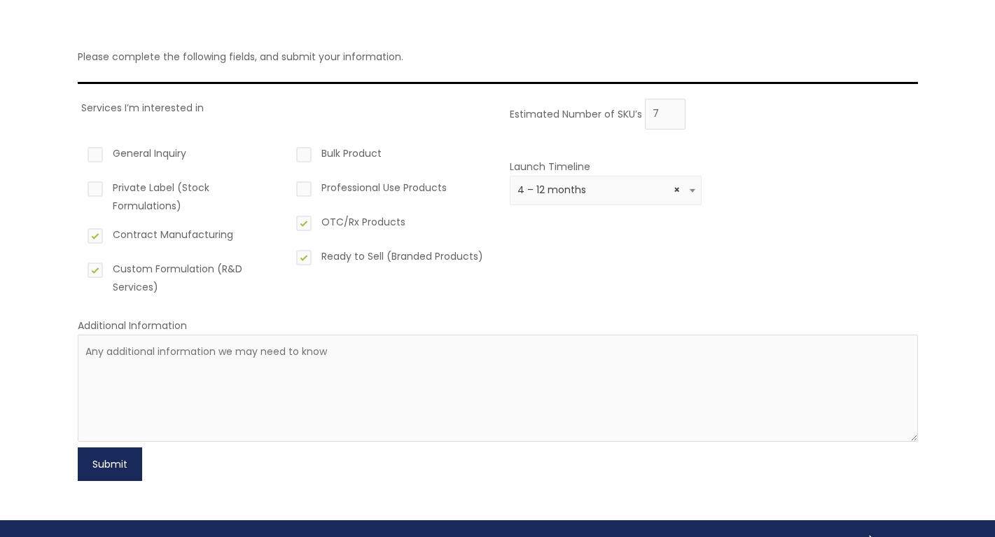
click at [103, 458] on button "Submit" at bounding box center [110, 464] width 64 height 34
